Goal: Obtain resource: Download file/media

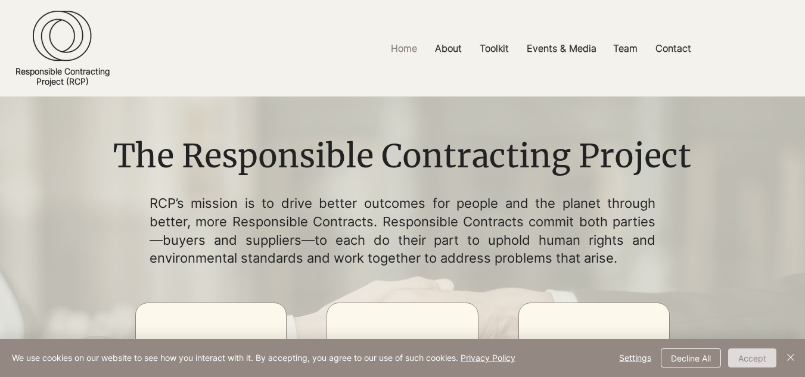
click at [760, 366] on button "Accept" at bounding box center [752, 357] width 48 height 19
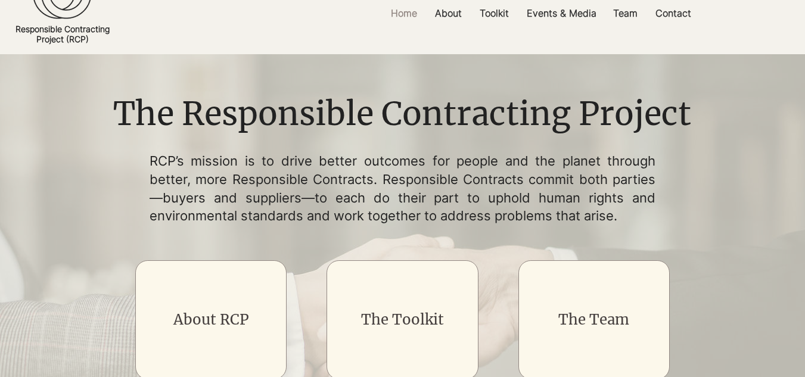
scroll to position [60, 0]
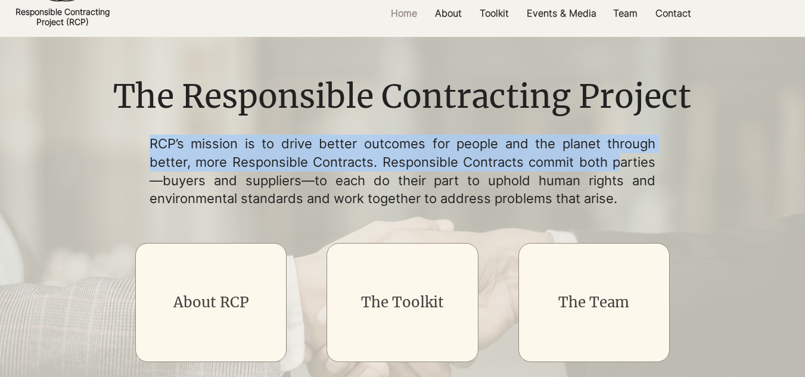
drag, startPoint x: 149, startPoint y: 146, endPoint x: 621, endPoint y: 166, distance: 471.5
click at [621, 166] on p "RCP’s mission is to drive better outcomes for people and the planet through bet…" at bounding box center [402, 171] width 506 height 73
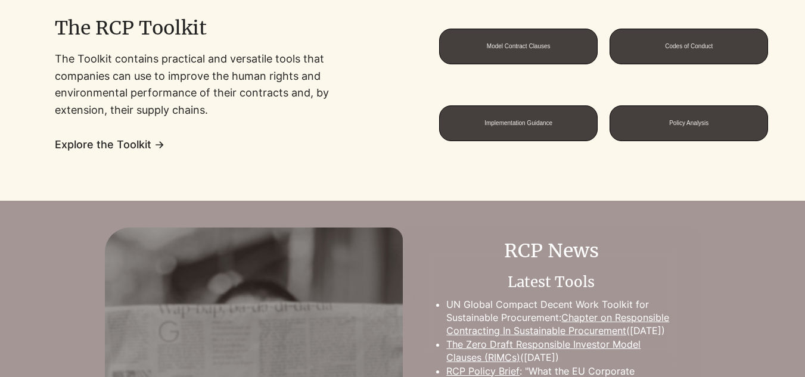
scroll to position [893, 0]
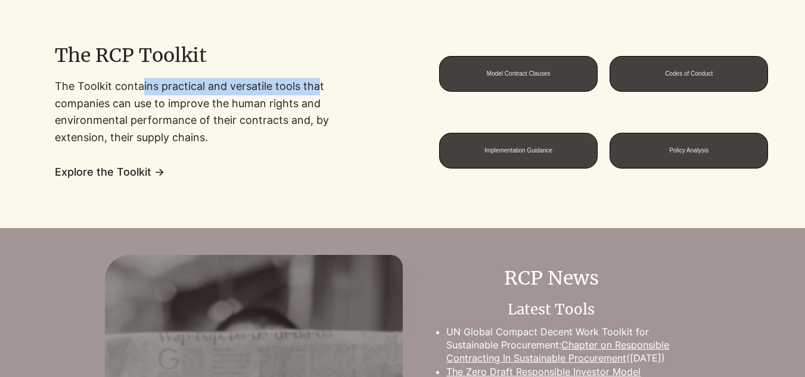
drag, startPoint x: 141, startPoint y: 84, endPoint x: 317, endPoint y: 88, distance: 176.3
click at [317, 88] on p "The Toolkit contains practical and versatile tools that companies can use to im…" at bounding box center [201, 112] width 293 height 68
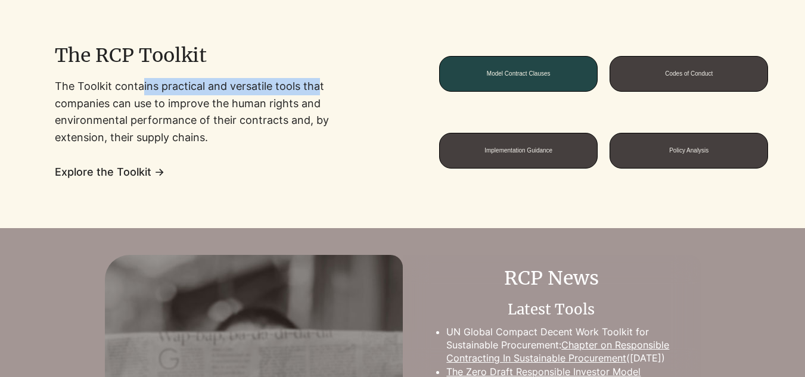
click at [550, 77] on span "Model Contract Clauses" at bounding box center [519, 73] width 64 height 7
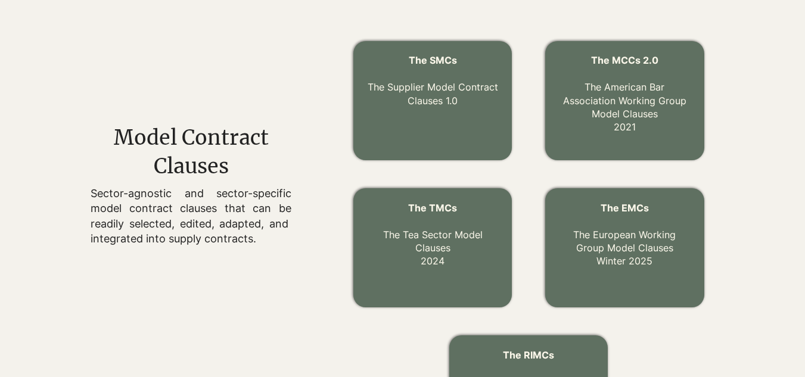
scroll to position [340, 0]
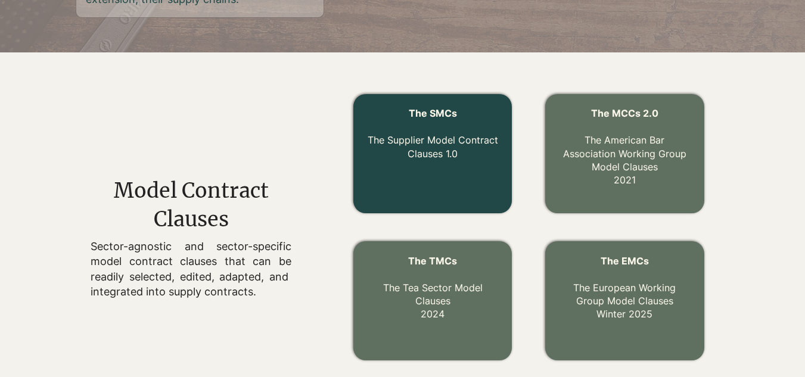
click at [431, 136] on link "The Supplier Model Contract Clauses 1.0" at bounding box center [432, 146] width 130 height 25
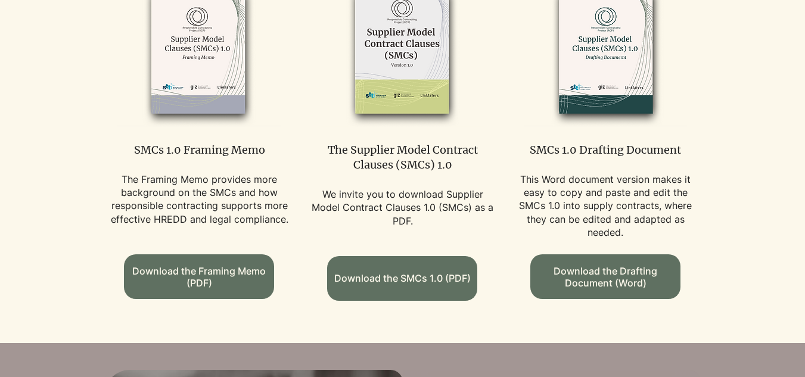
scroll to position [774, 0]
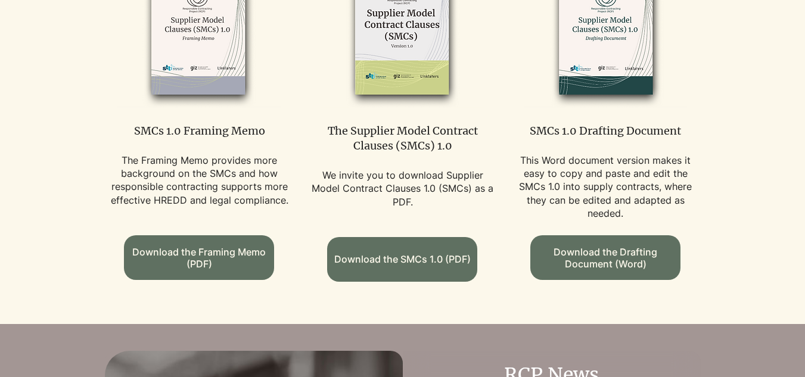
click at [235, 123] on p "SMCs 1.0 Framing Memo" at bounding box center [199, 130] width 188 height 15
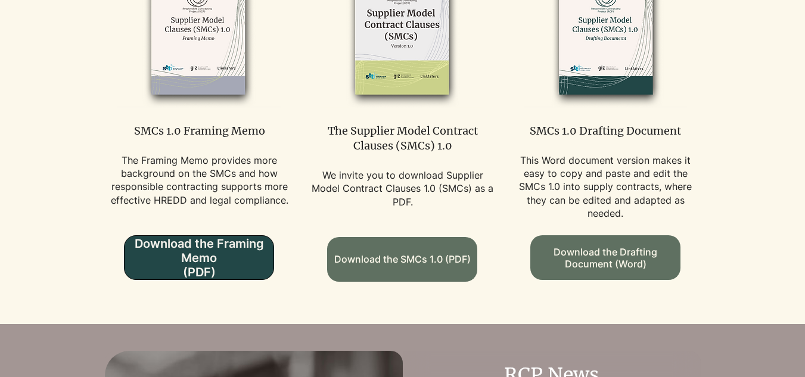
click at [216, 248] on span "Download the Framing Memo (PDF)" at bounding box center [198, 257] width 149 height 43
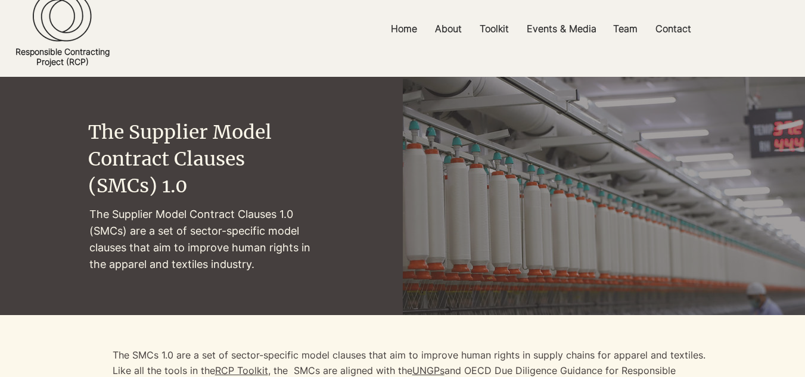
scroll to position [0, 0]
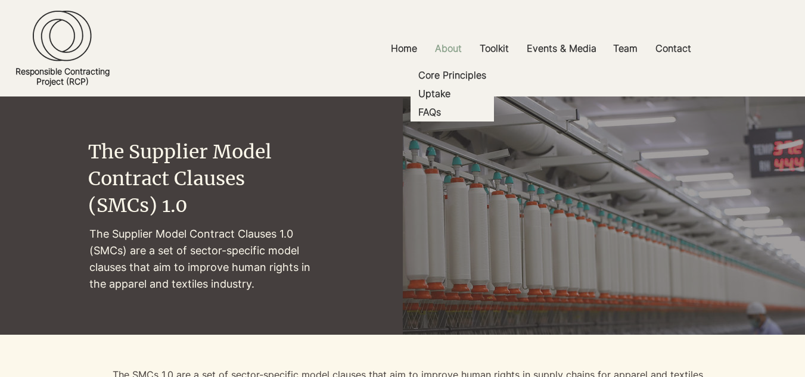
click at [442, 46] on p "About" at bounding box center [448, 48] width 39 height 27
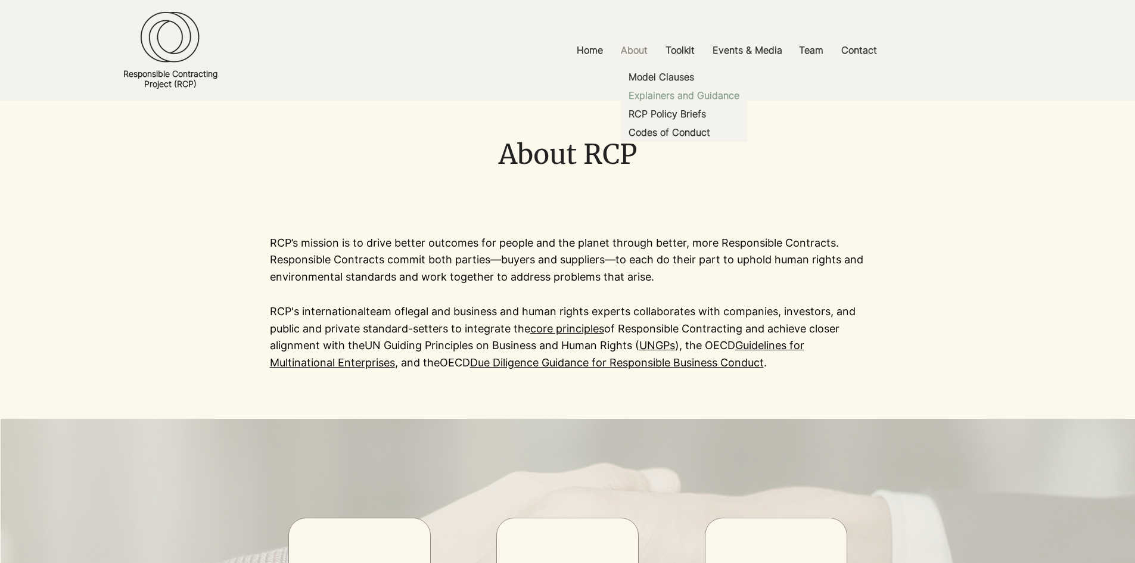
click at [667, 96] on p "Explainers and Guidance" at bounding box center [684, 95] width 120 height 18
